Goal: Check status

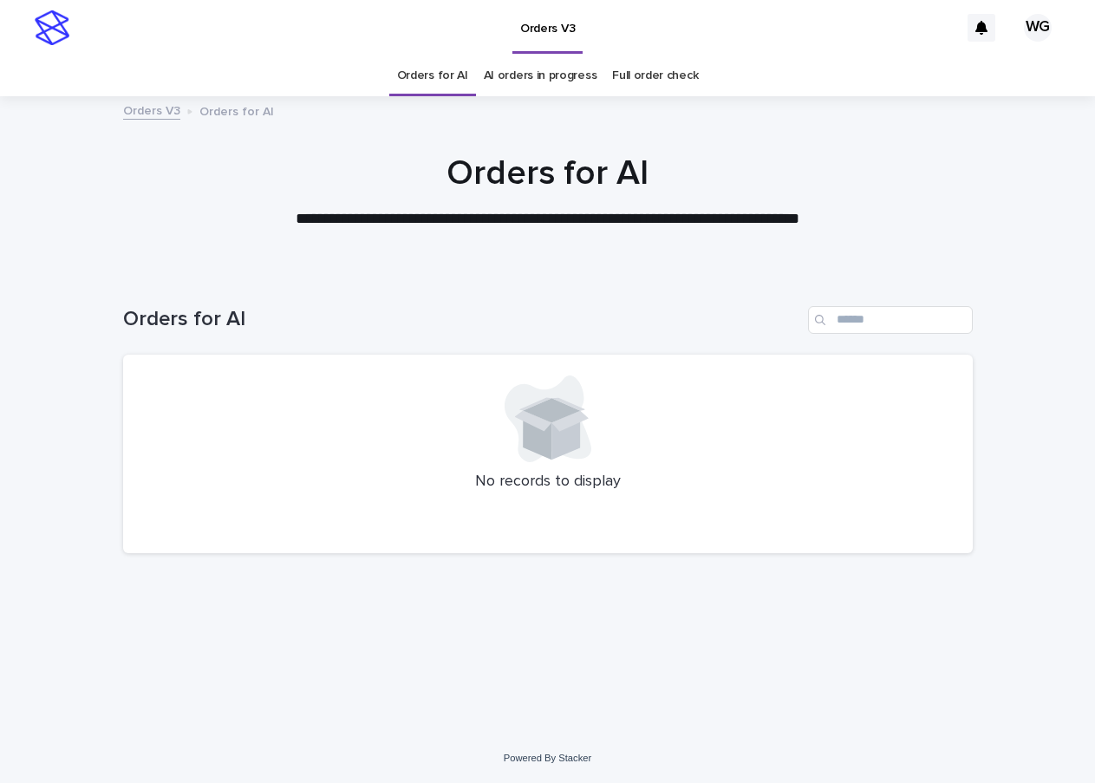
click at [555, 87] on link "AI orders in progress" at bounding box center [541, 75] width 114 height 41
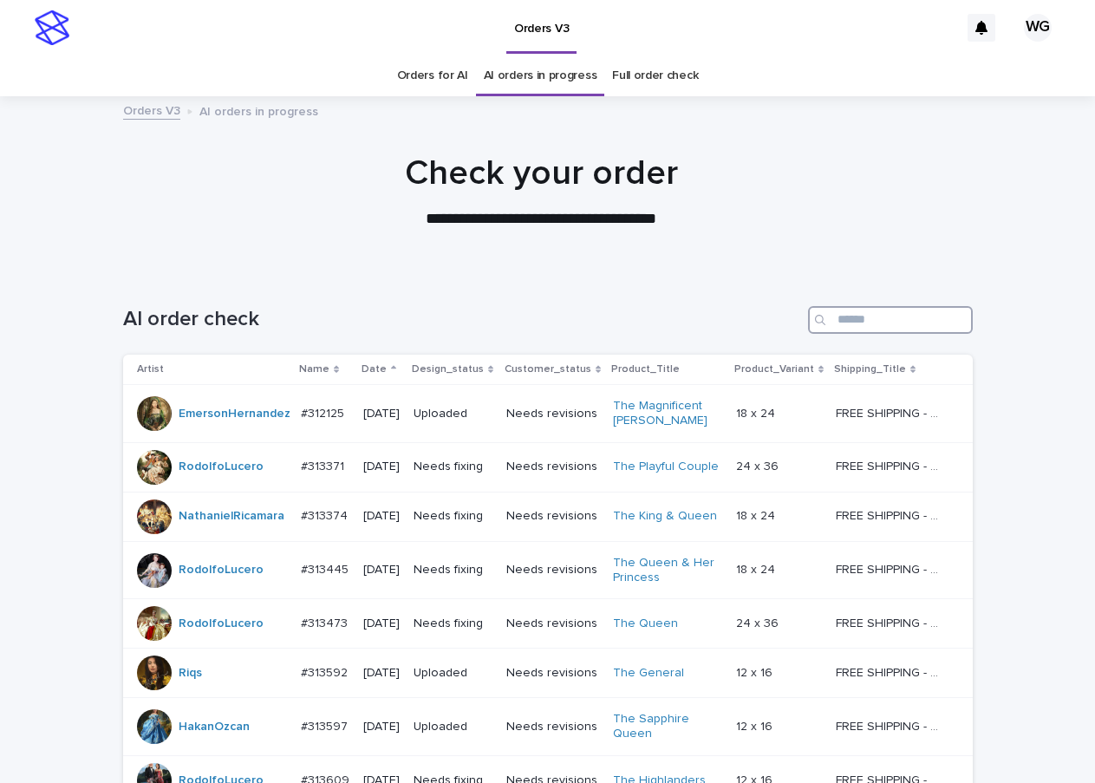
click at [847, 316] on input "Search" at bounding box center [890, 320] width 165 height 28
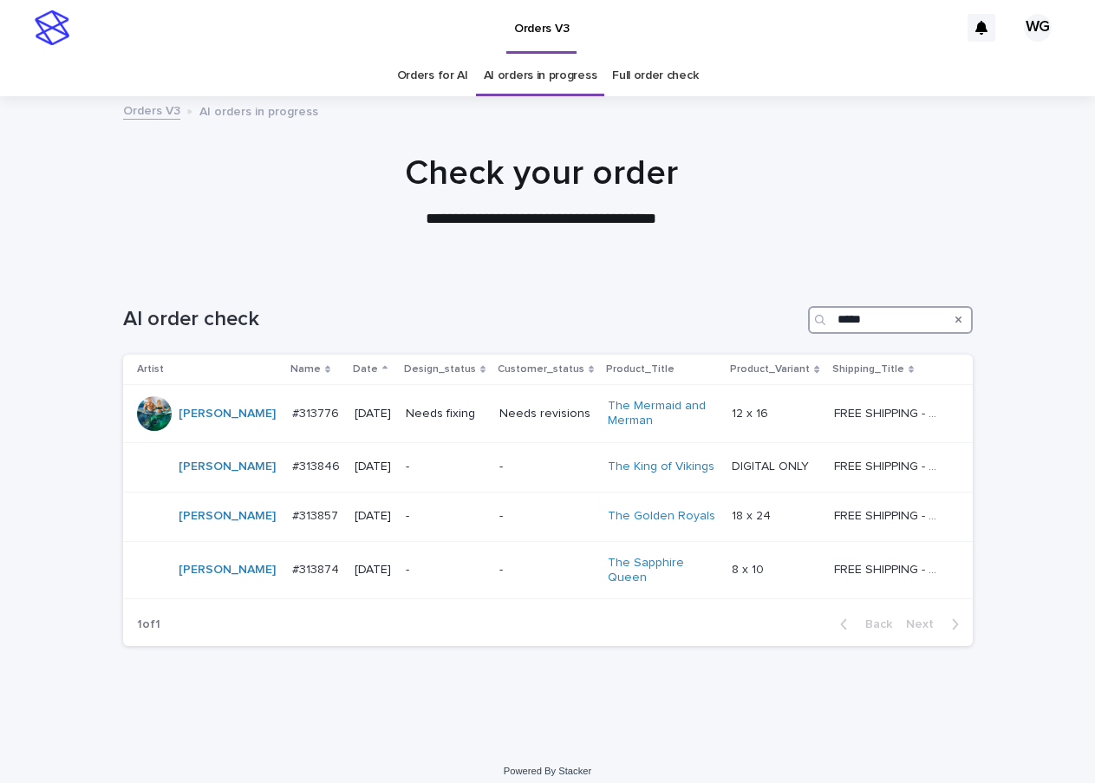
type input "*****"
click at [493, 516] on td "-" at bounding box center [547, 516] width 108 height 49
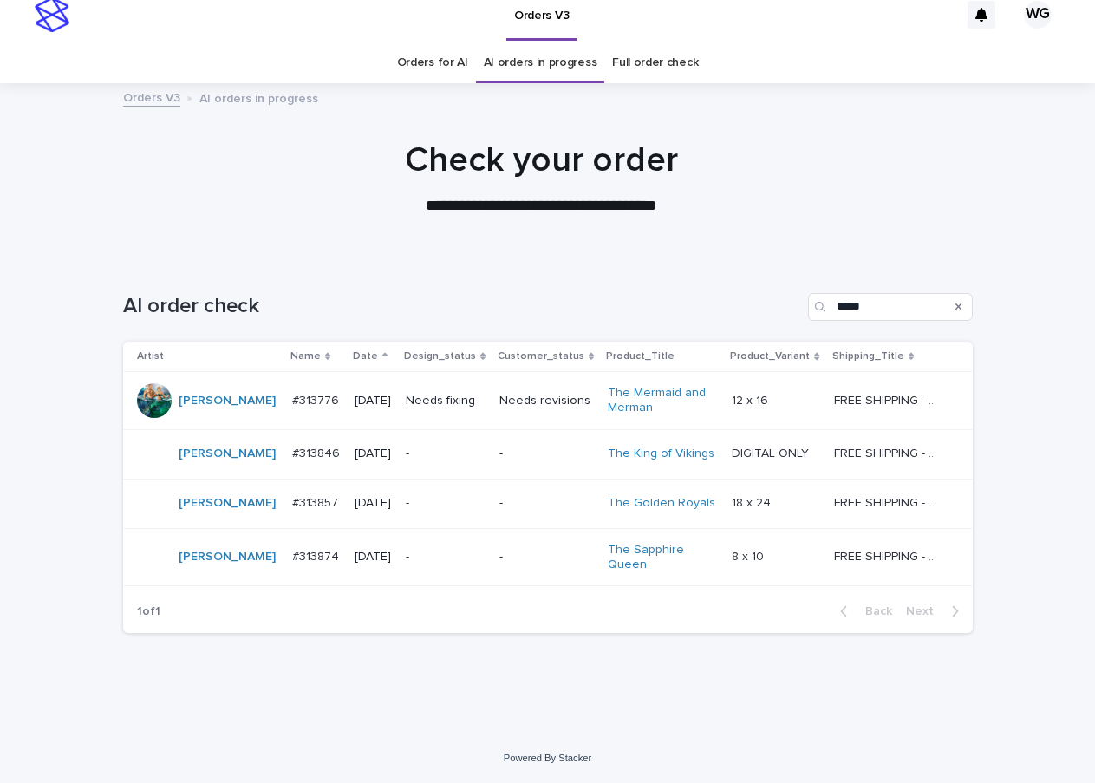
click at [474, 450] on p "-" at bounding box center [446, 454] width 80 height 15
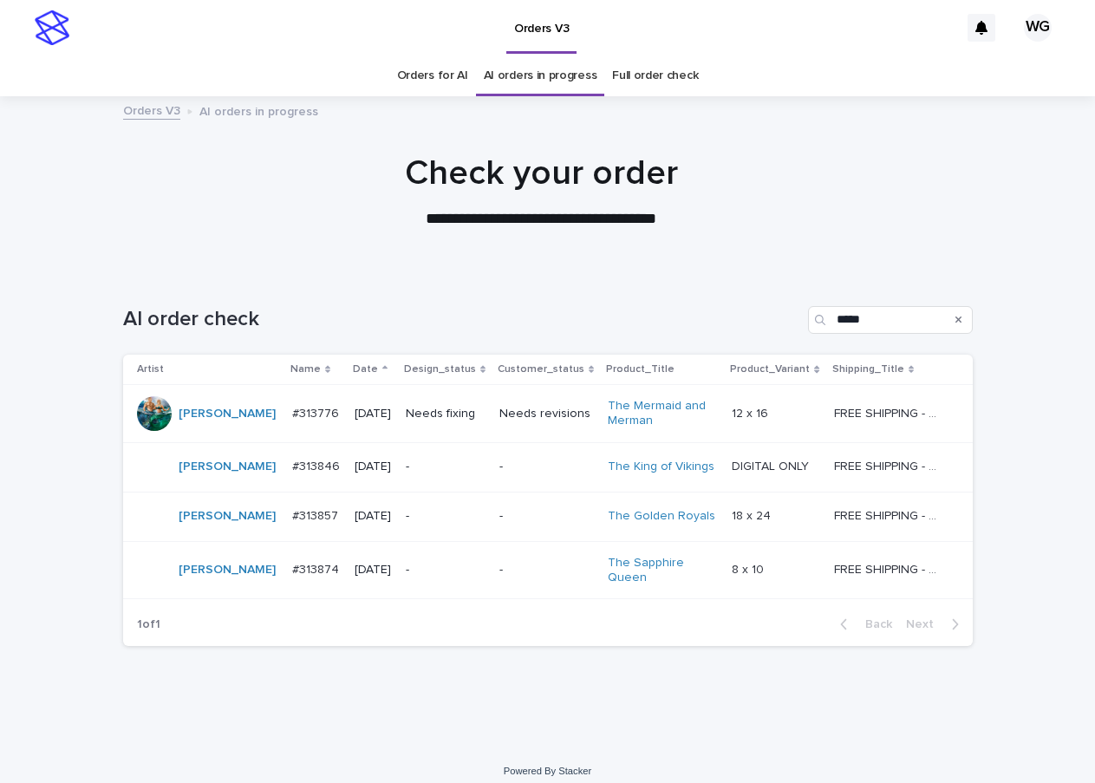
scroll to position [13, 0]
